Goal: Find specific page/section: Find specific page/section

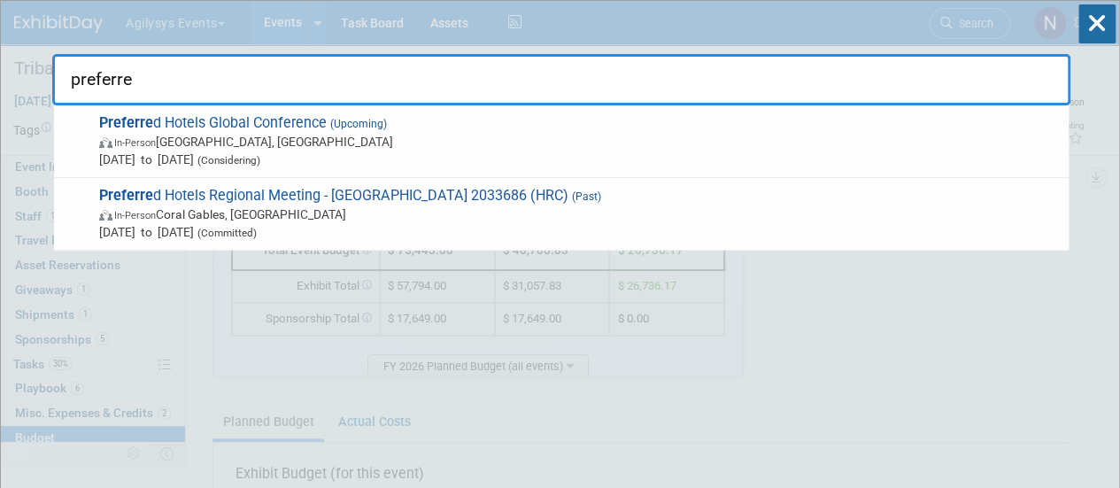
type input "preferred"
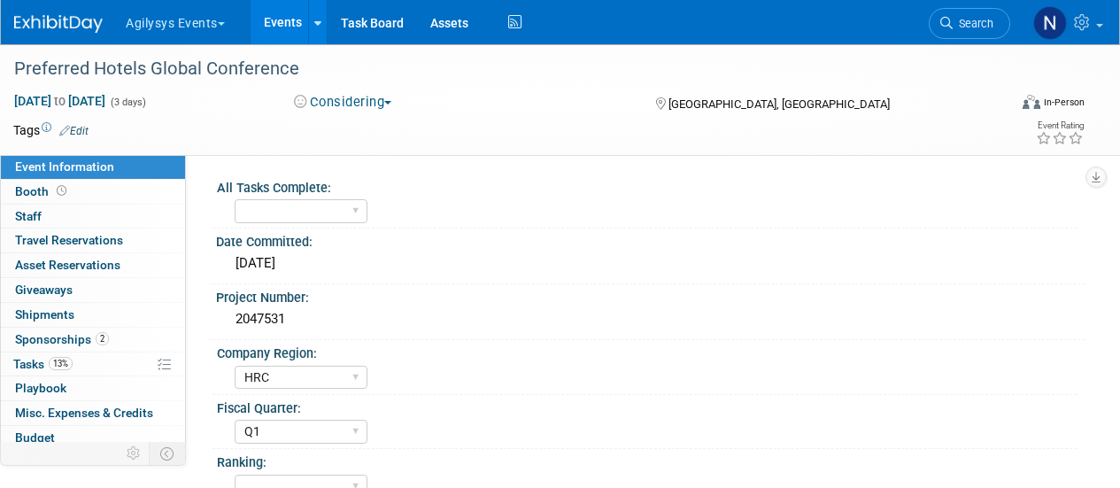
select select "HRC"
select select "Q1"
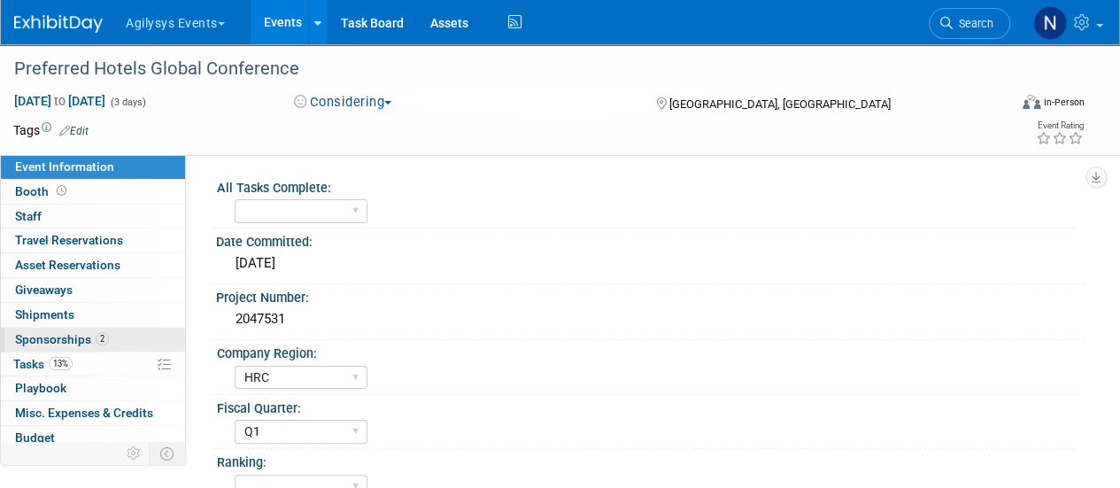
click at [104, 335] on span "2" at bounding box center [102, 338] width 13 height 13
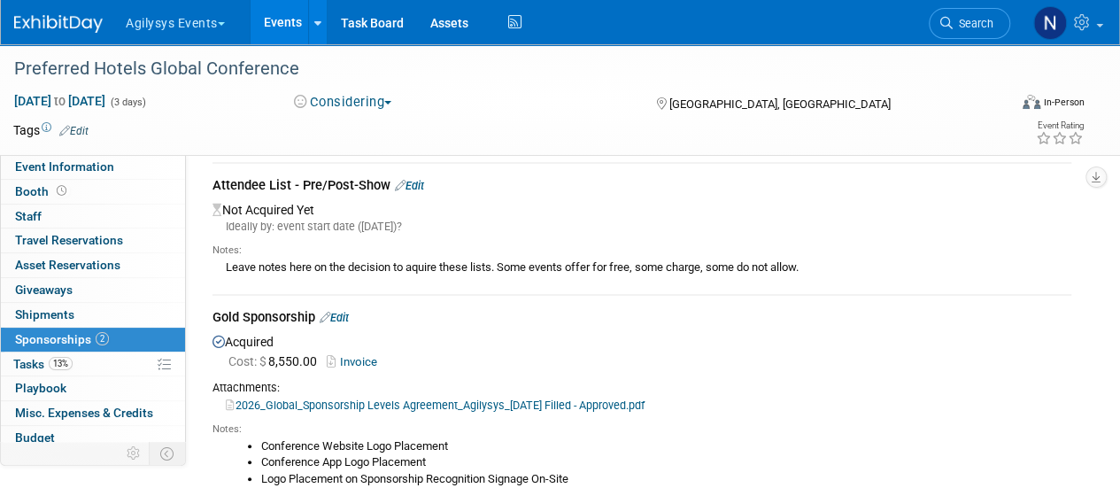
scroll to position [99, 0]
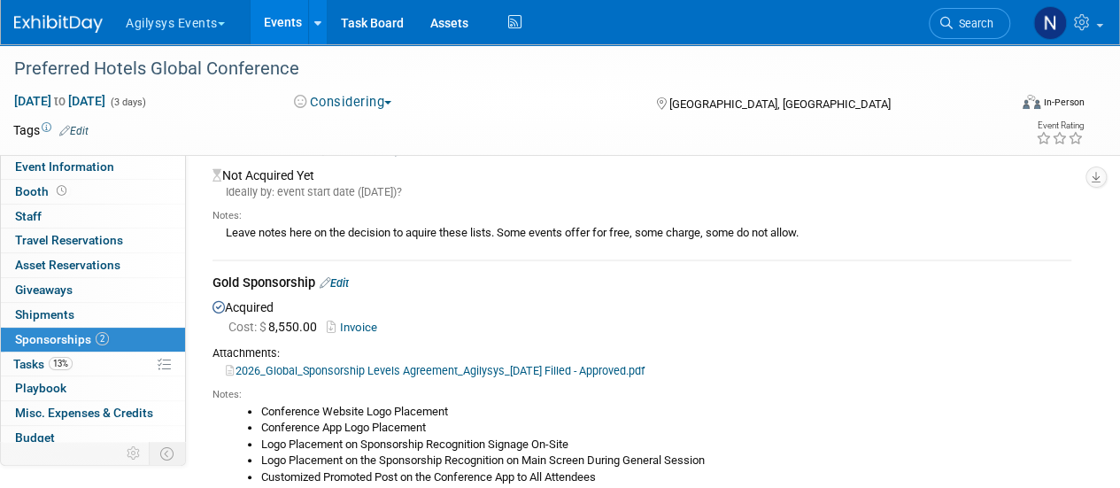
click at [357, 325] on link "Invoice" at bounding box center [356, 327] width 58 height 13
